Goal: Find contact information: Find contact information

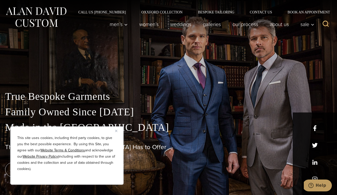
click at [116, 130] on img "Close" at bounding box center [116, 130] width 2 height 2
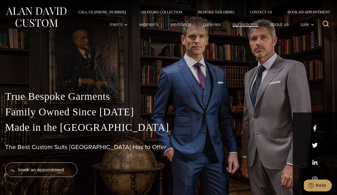
click at [248, 25] on link "Our Process" at bounding box center [245, 24] width 37 height 10
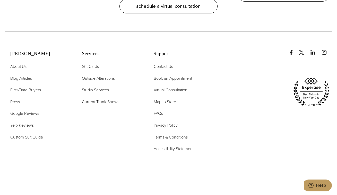
scroll to position [1620, 0]
click at [171, 64] on span "Contact Us" at bounding box center [163, 67] width 19 height 6
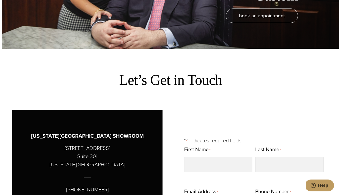
scroll to position [37, 0]
